Goal: Find specific page/section: Find specific page/section

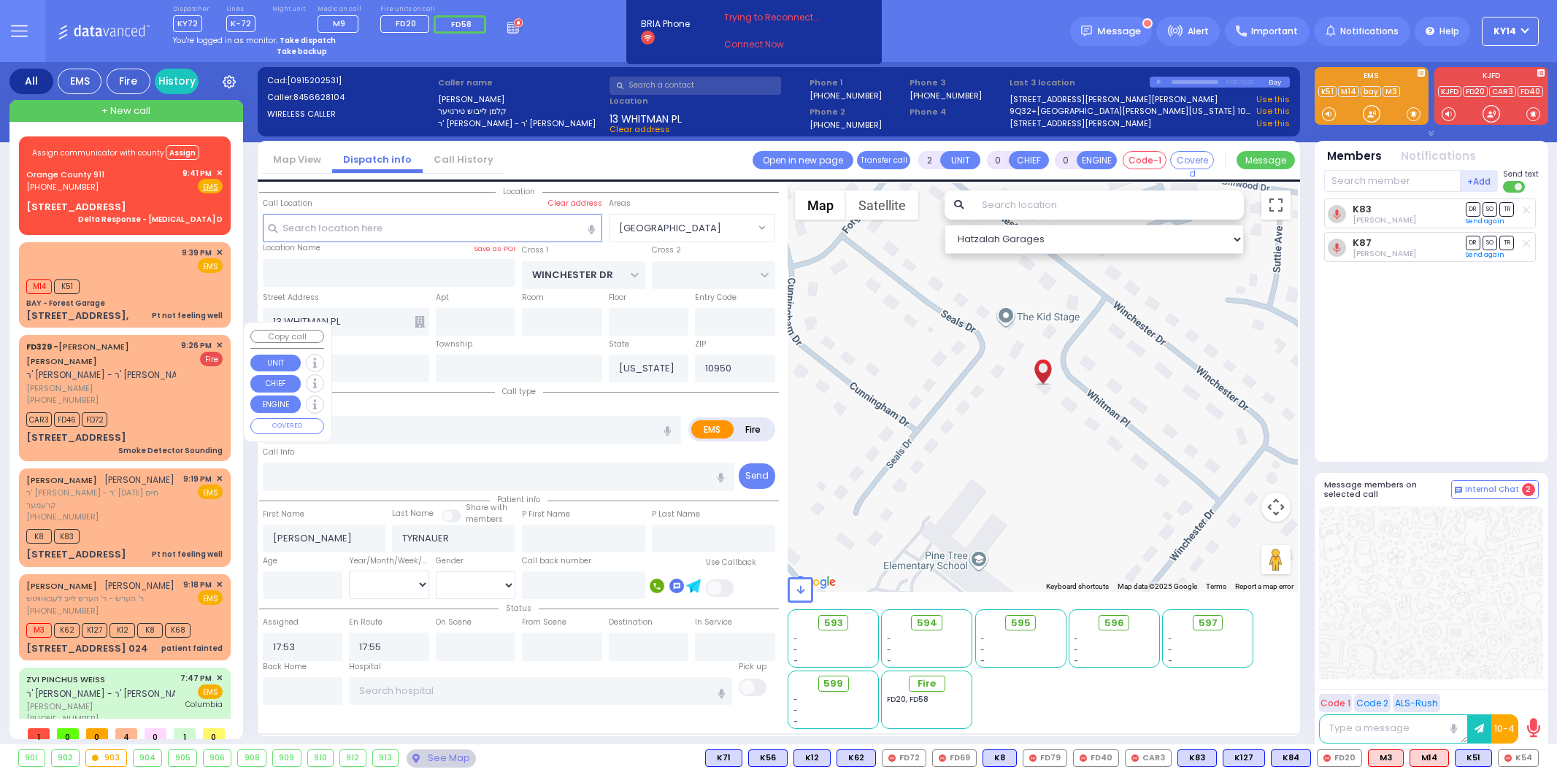
select select "[GEOGRAPHIC_DATA]"
select select
click at [148, 245] on div "9:39 PM ✕ EMS M14 K51" at bounding box center [125, 285] width 206 height 81
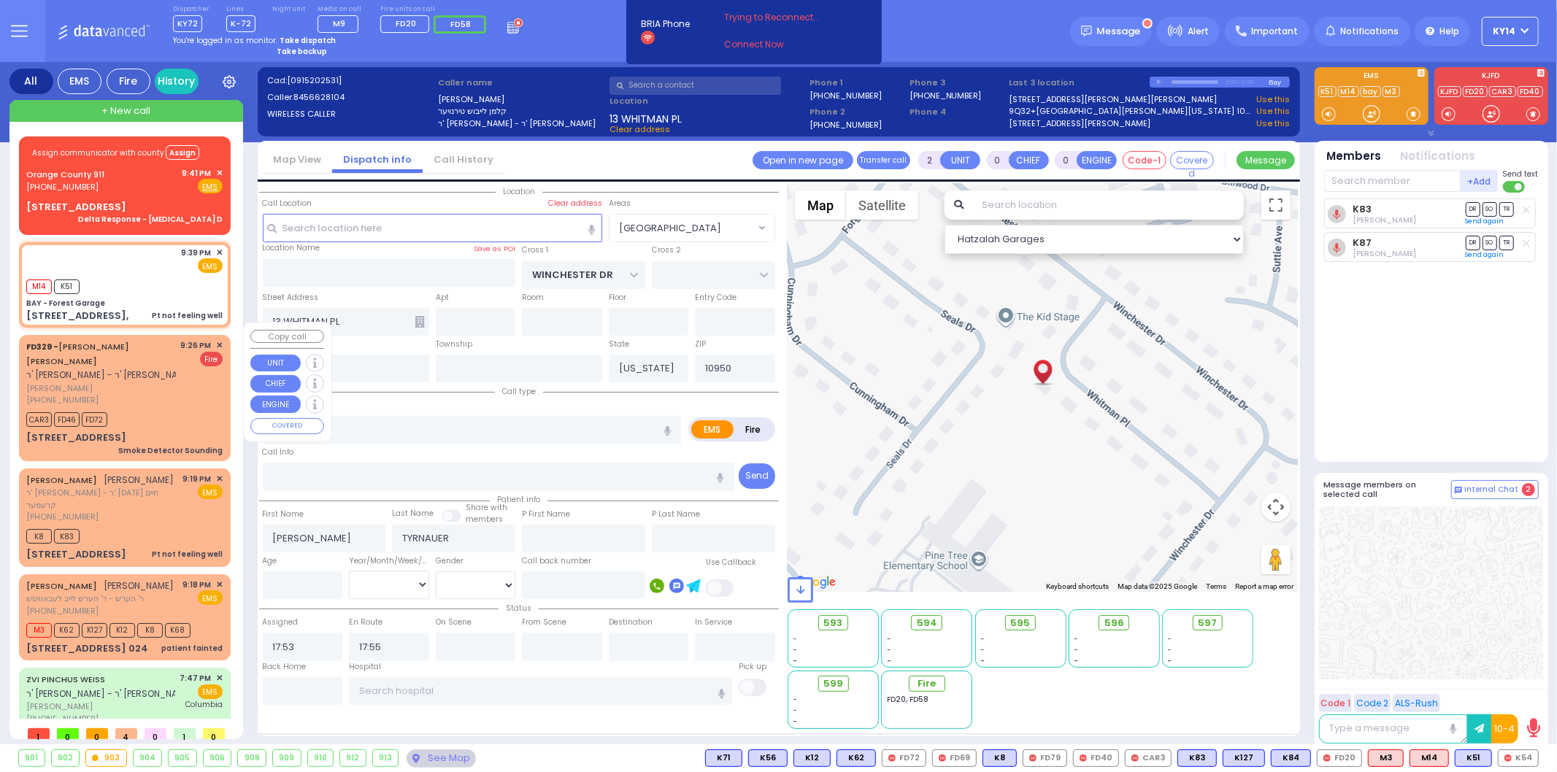
click at [135, 394] on div "[PHONE_NUMBER]" at bounding box center [101, 400] width 150 height 12
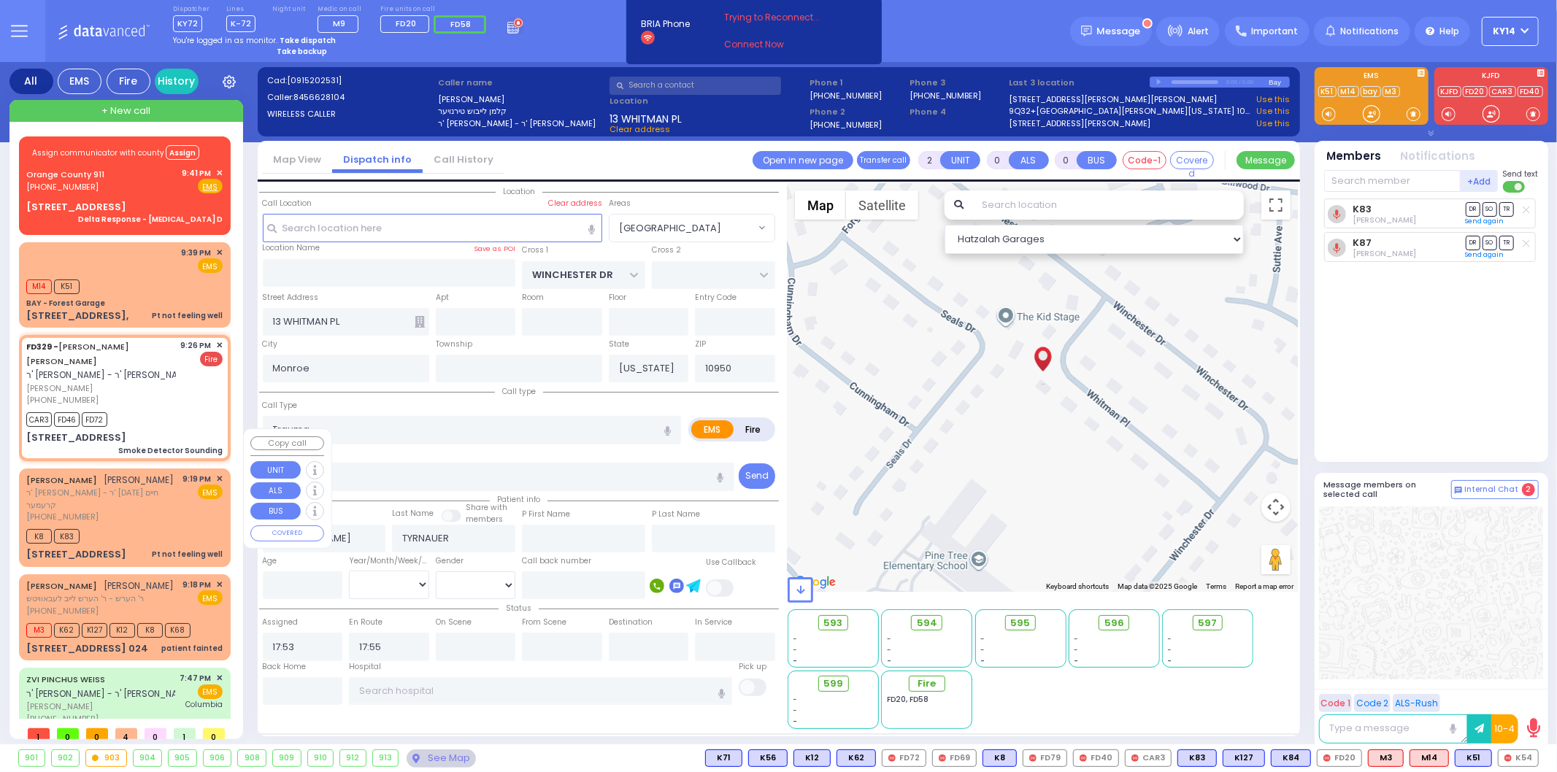
drag, startPoint x: 137, startPoint y: 465, endPoint x: 142, endPoint y: 480, distance: 15.5
click at [139, 511] on div "[PHONE_NUMBER]" at bounding box center [102, 517] width 152 height 12
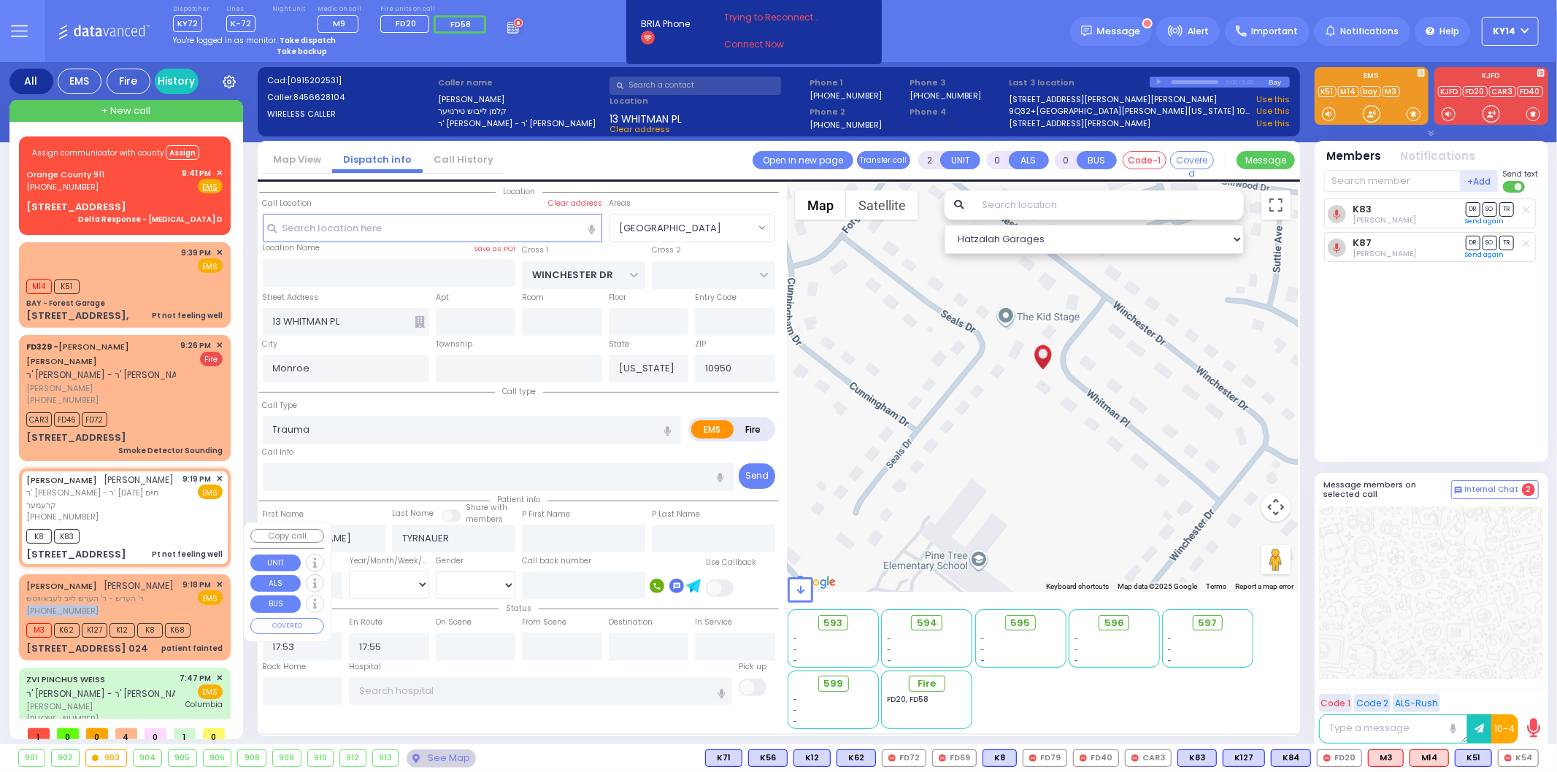
click at [154, 579] on div "[PERSON_NAME] [PERSON_NAME] ר' הערש - ר' הערש לייב לעבאוויטש [PHONE_NUMBER]" at bounding box center [100, 598] width 148 height 39
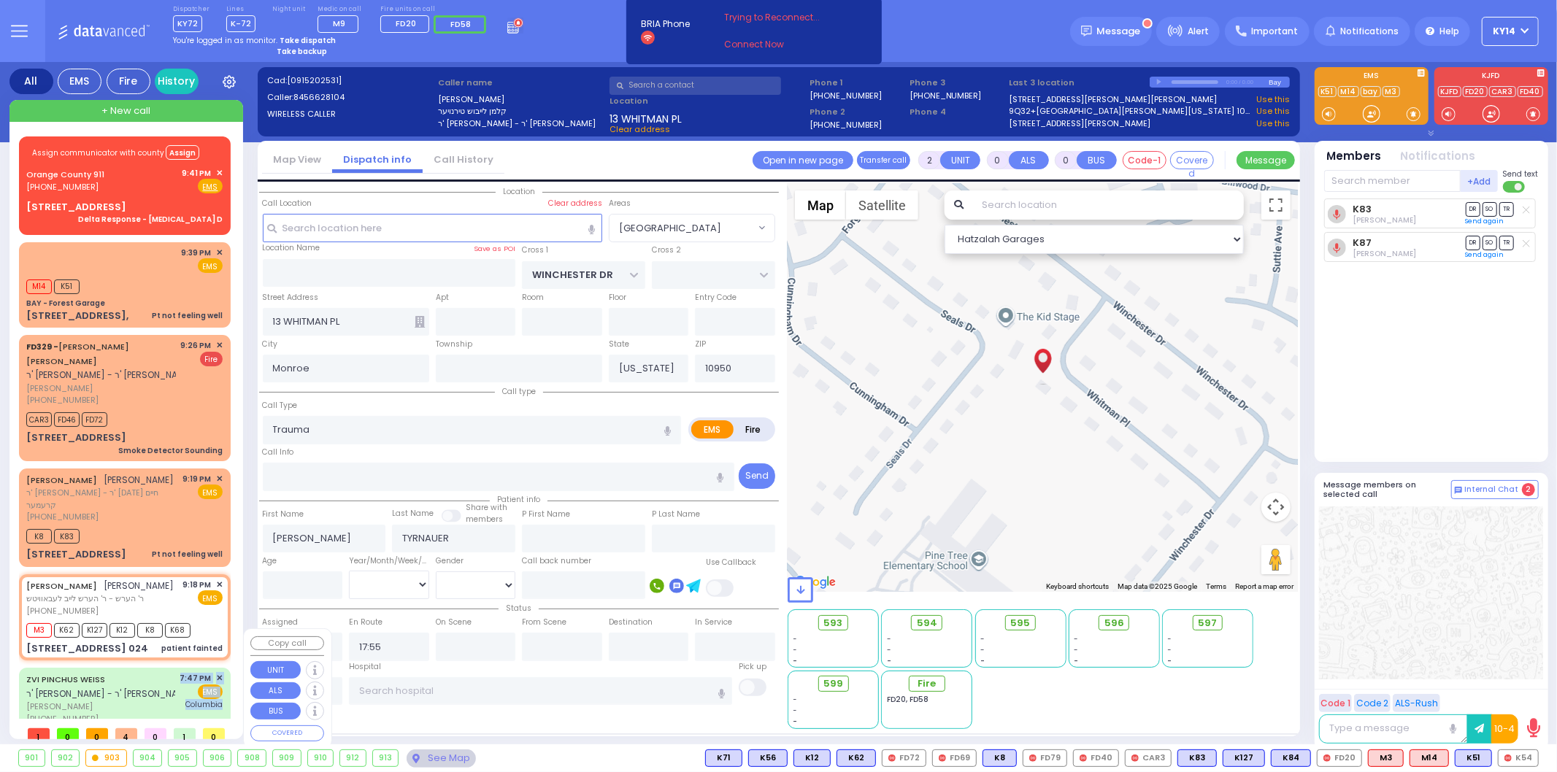
click at [129, 687] on div "ZVI [PERSON_NAME] ר' [PERSON_NAME] - ר' [PERSON_NAME] [PERSON_NAME] [PHONE_NUMB…" at bounding box center [125, 727] width 206 height 114
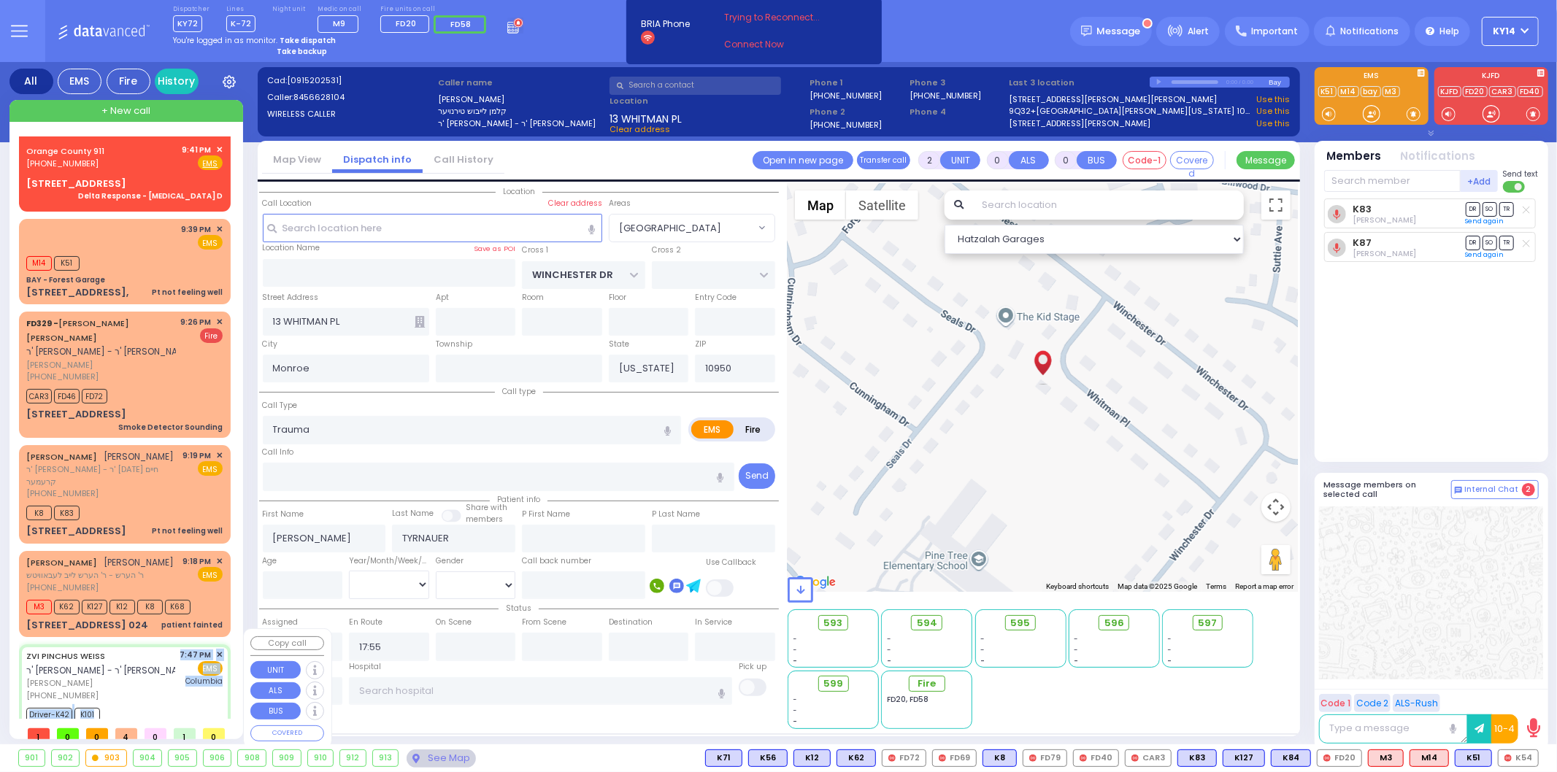
scroll to position [34, 0]
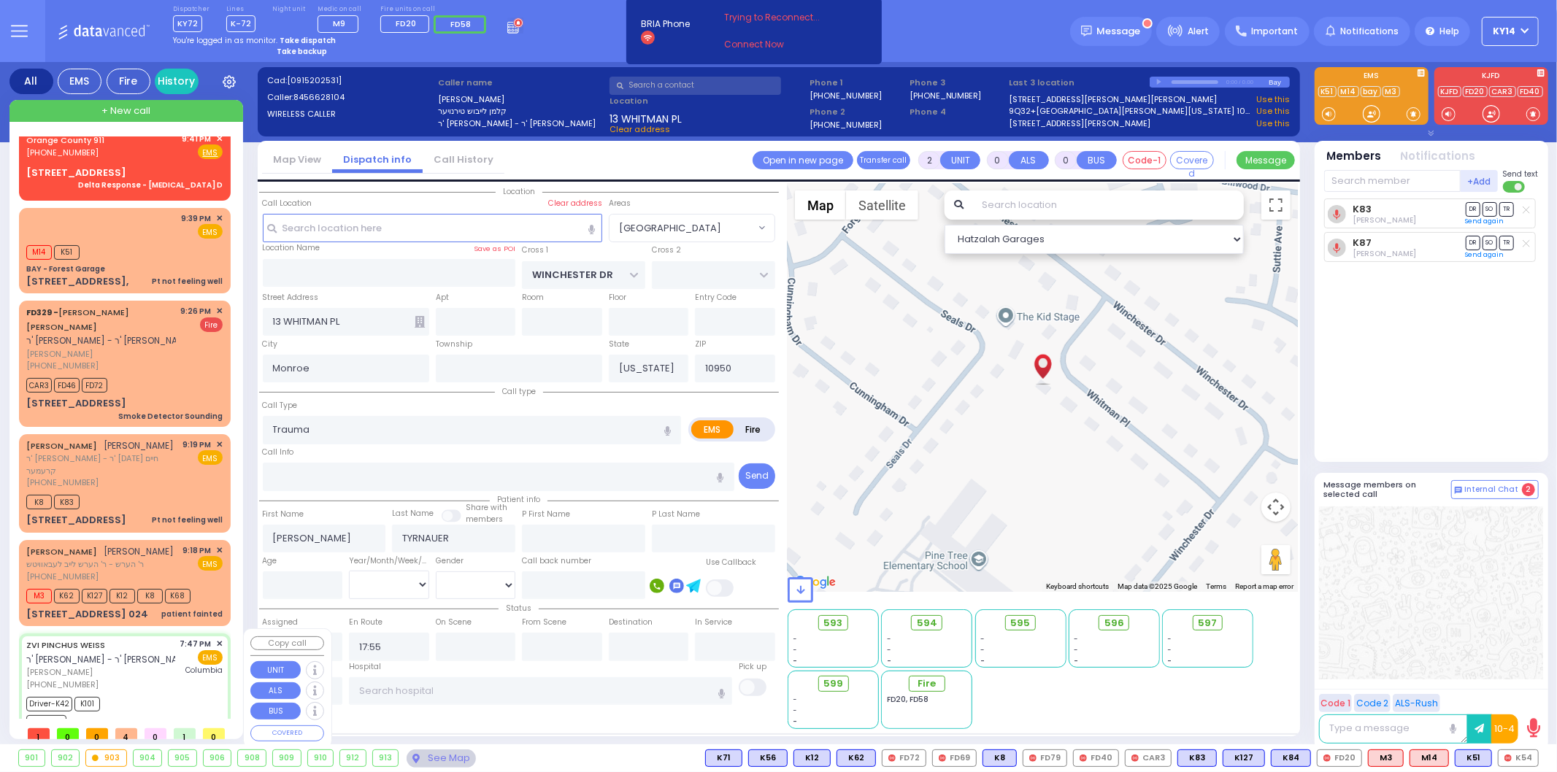
click at [128, 693] on div "Driver-K42 K101 BUS-903" at bounding box center [124, 711] width 196 height 36
click at [180, 545] on div "[PERSON_NAME] [PERSON_NAME] ר' הערש - ר' הערש לייב לעבאוויטש [PHONE_NUMBER] 9:1…" at bounding box center [124, 564] width 196 height 39
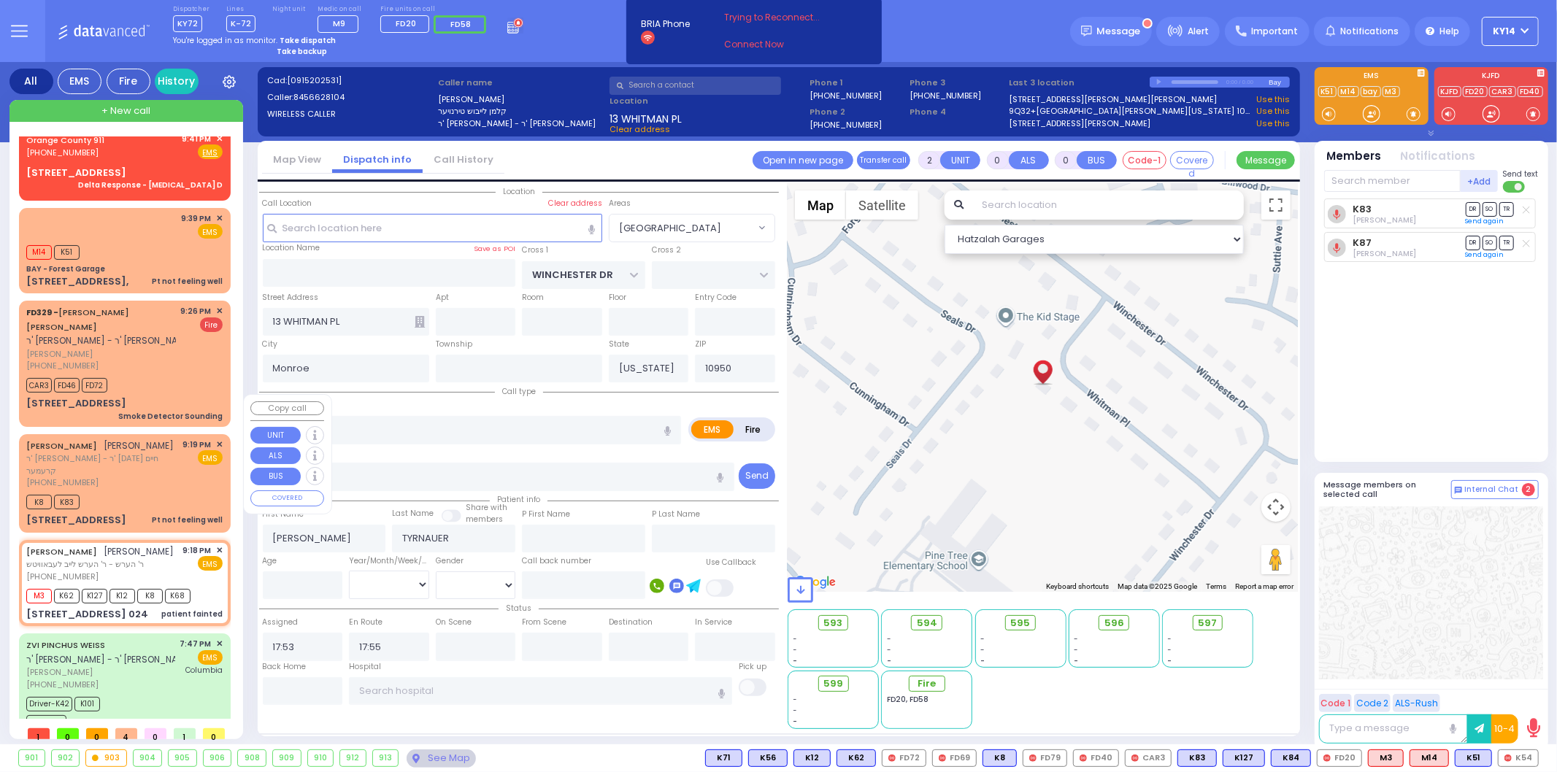
click at [134, 453] on span "ר' [PERSON_NAME] - ר' [DATE] חיים קרעמער" at bounding box center [102, 465] width 152 height 24
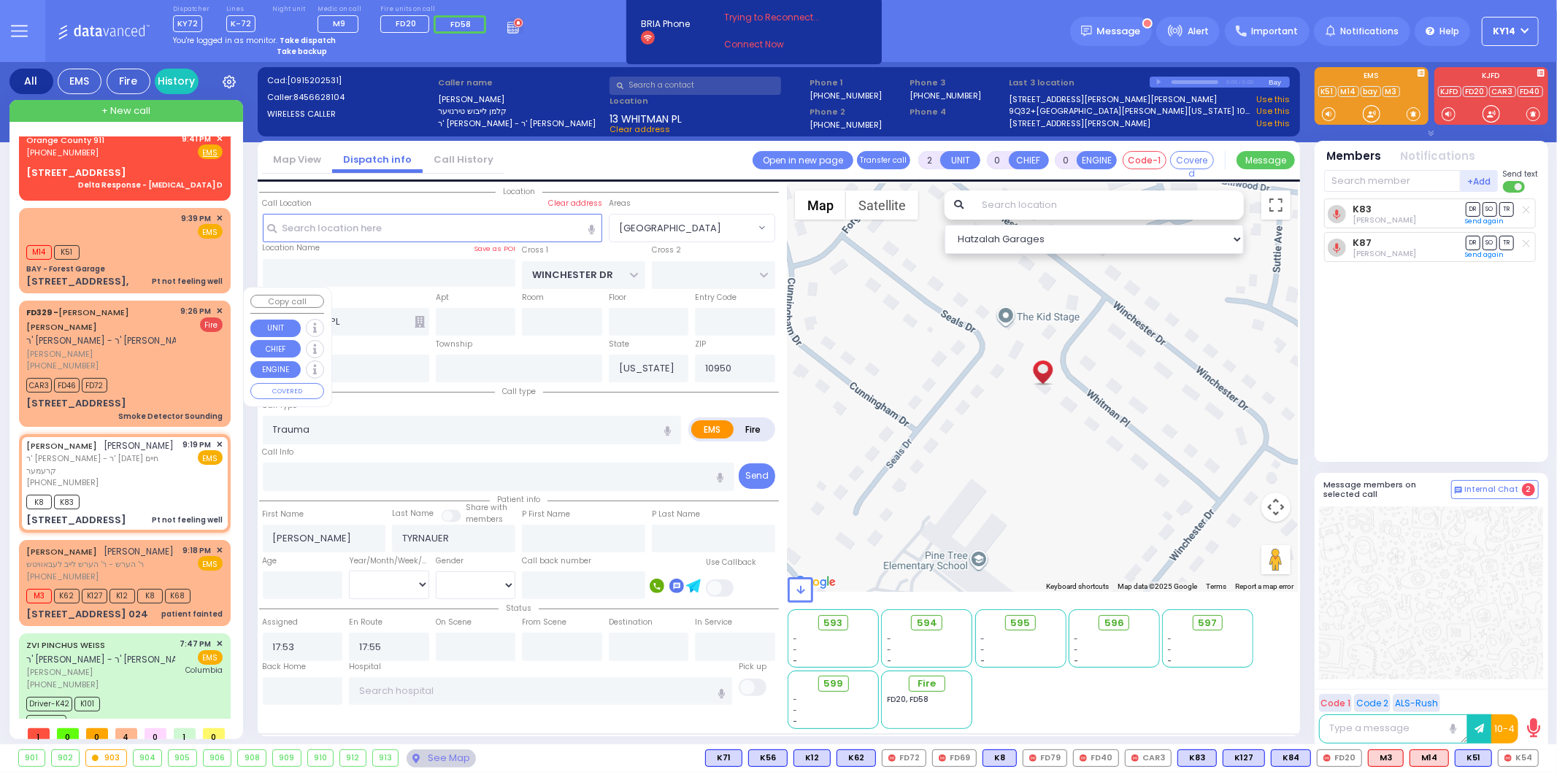
click at [179, 330] on div "FD329 - [PERSON_NAME] [PERSON_NAME] ר' [PERSON_NAME] - ר' [PERSON_NAME] [PERSON…" at bounding box center [124, 338] width 196 height 67
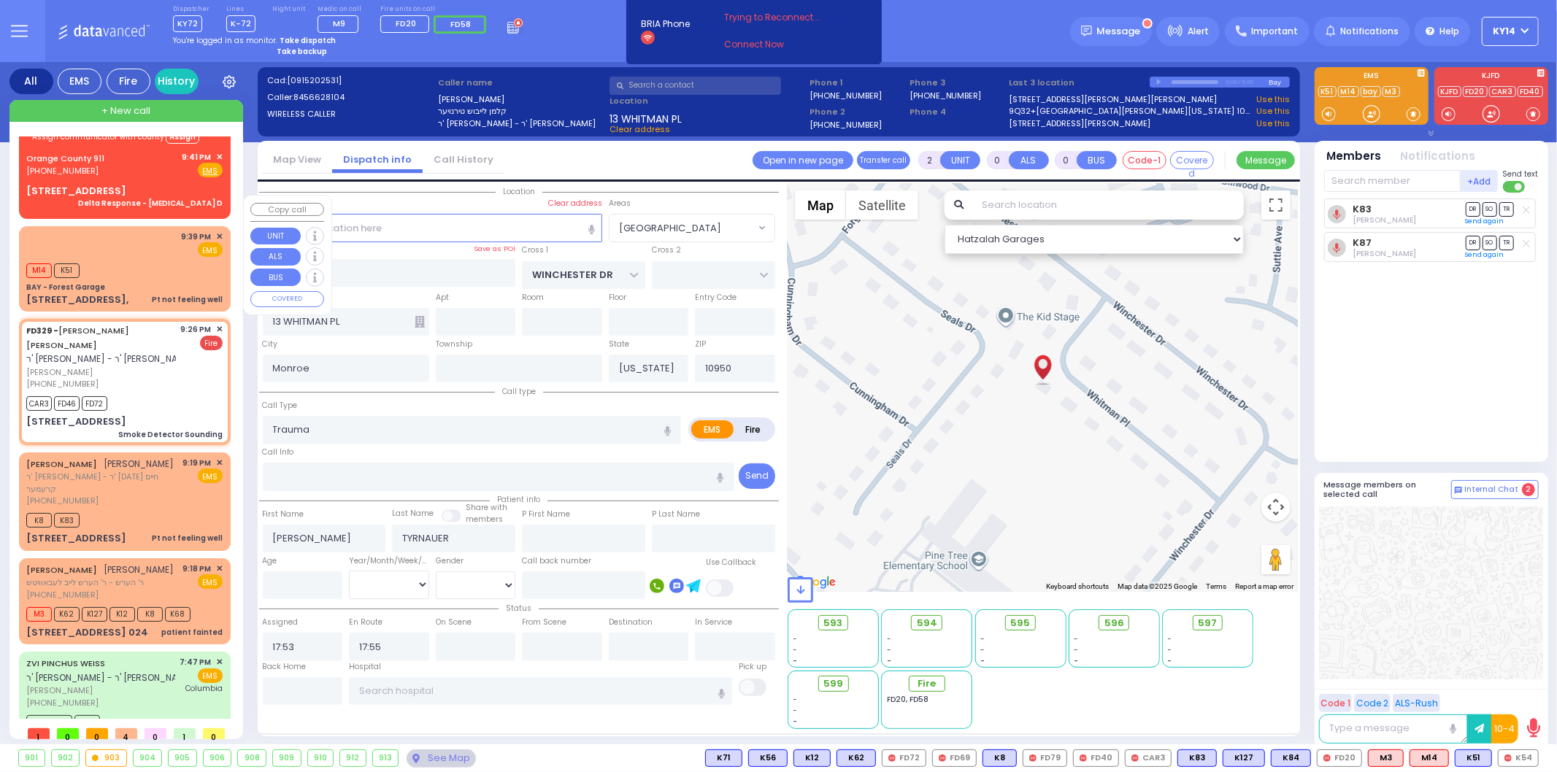
scroll to position [0, 0]
